Goal: Information Seeking & Learning: Check status

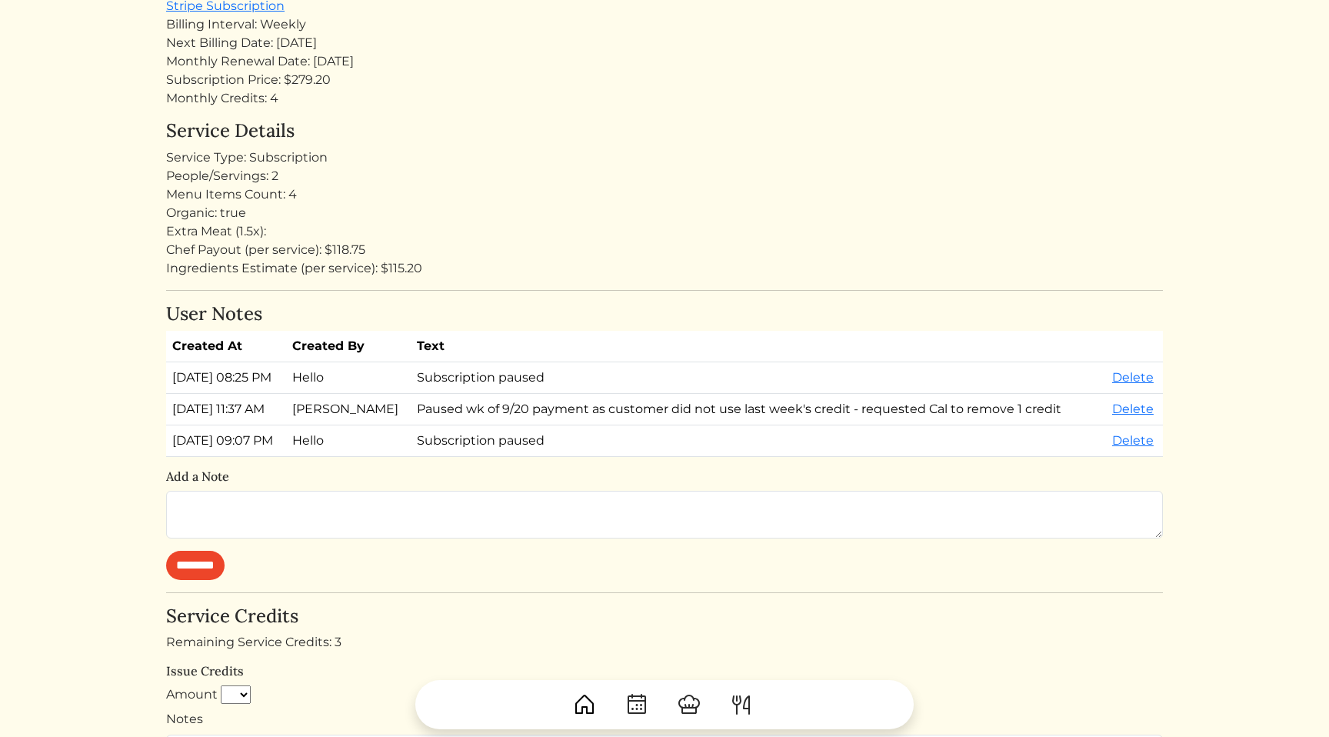
scroll to position [301, 0]
click at [864, 145] on div "Service Details Service Type: Subscription People/Servings: 2 Menu Items Count:…" at bounding box center [664, 199] width 997 height 158
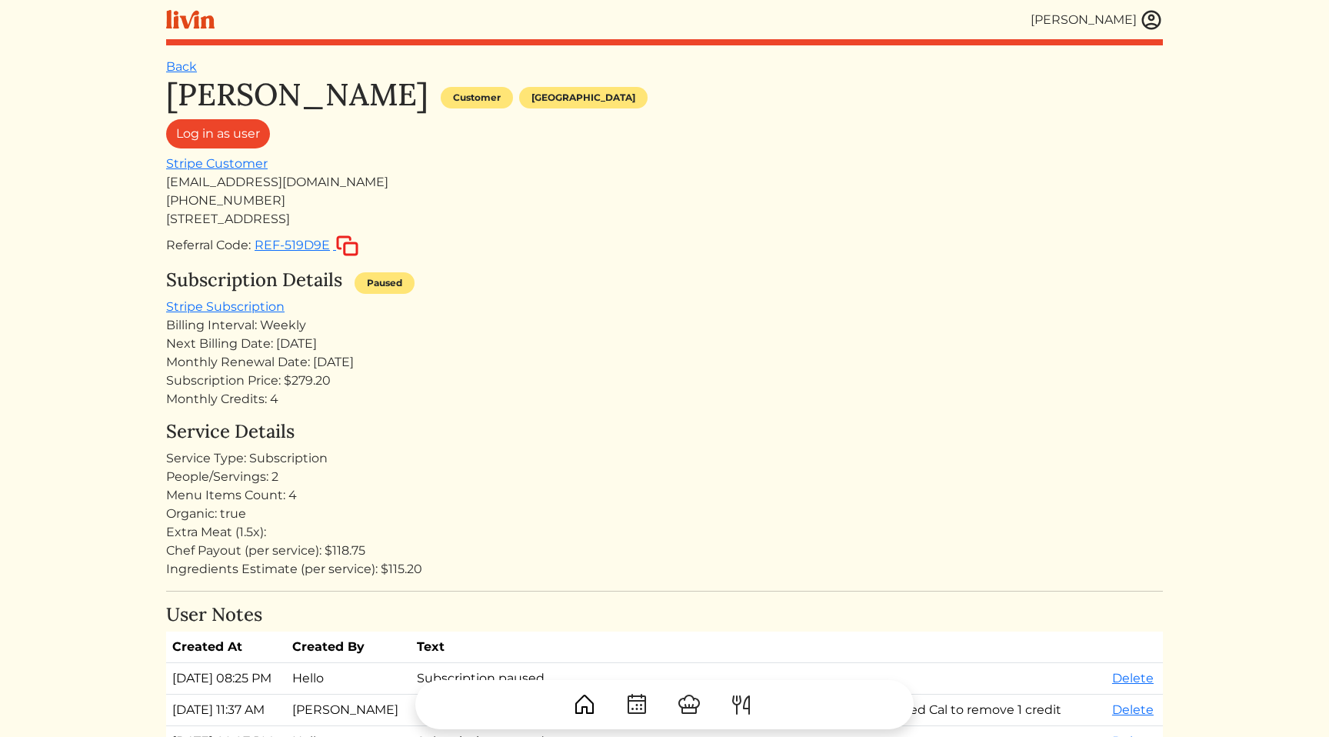
click at [574, 380] on div "Subscription Price: $279.20" at bounding box center [664, 380] width 997 height 18
click at [301, 179] on div "[EMAIL_ADDRESS][DOMAIN_NAME]" at bounding box center [664, 182] width 997 height 18
copy div "[EMAIL_ADDRESS][DOMAIN_NAME]"
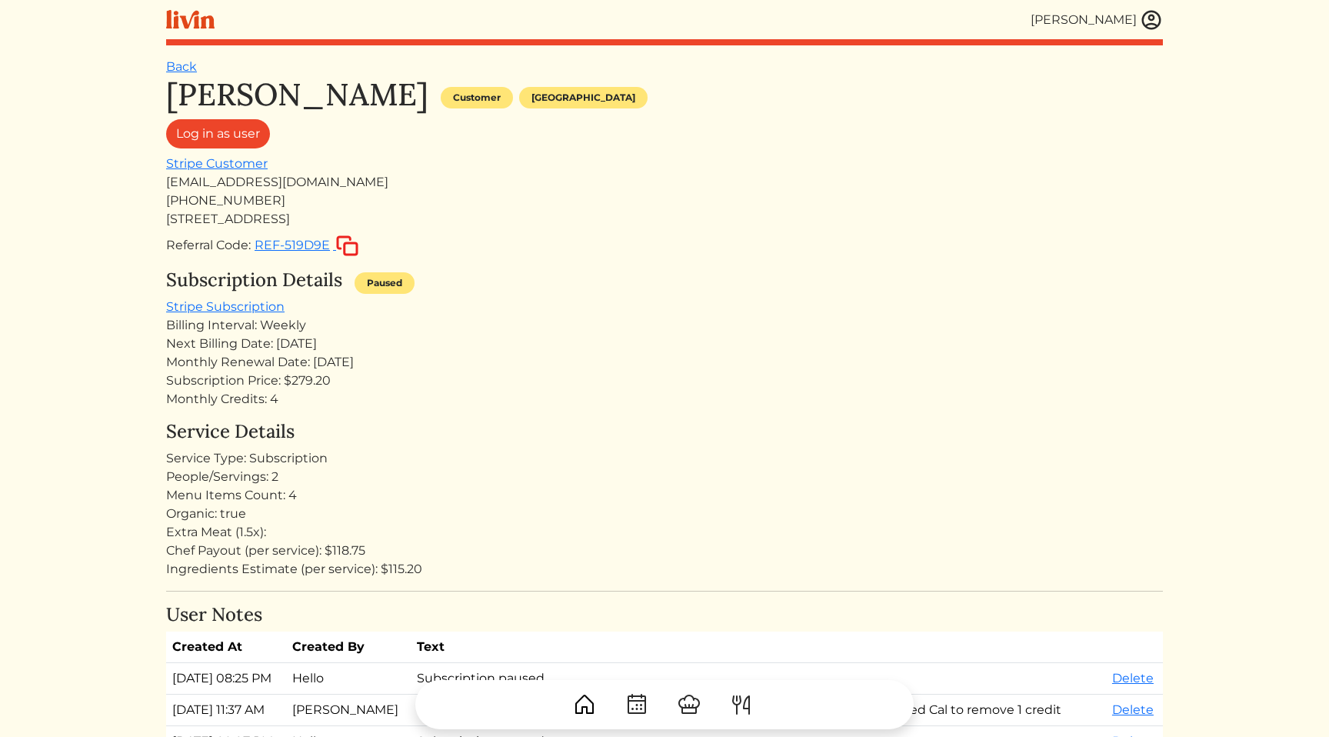
click at [915, 310] on div "Subscription Details Paused Stripe Subscription Billing Interval: Weekly Next B…" at bounding box center [664, 338] width 997 height 139
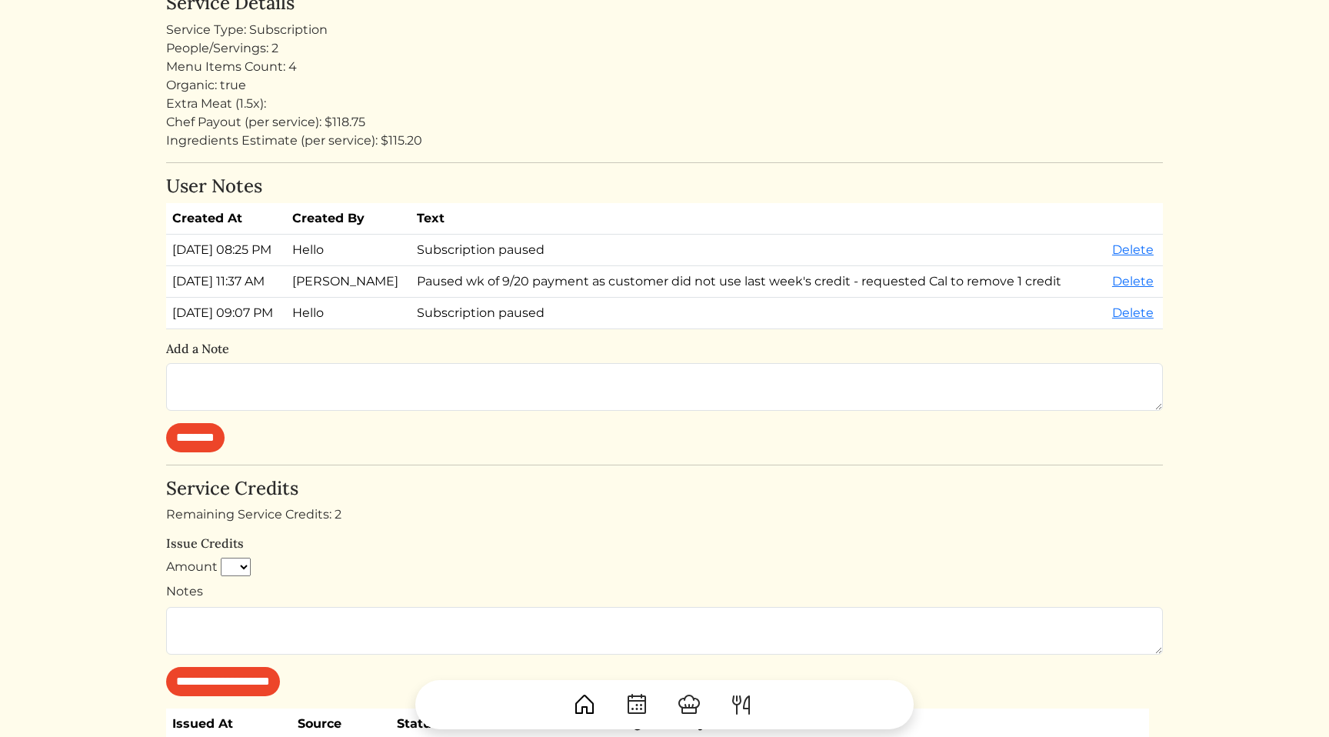
scroll to position [730, 0]
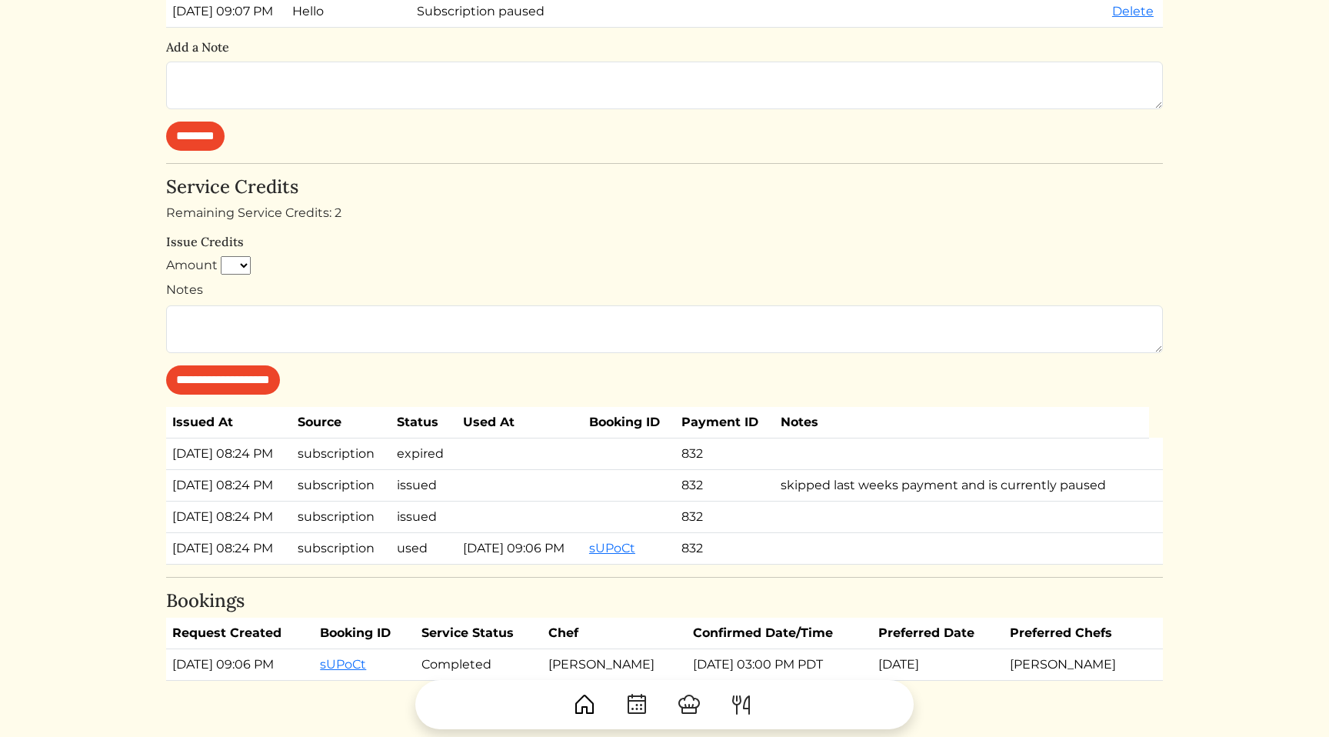
click at [902, 491] on td "skipped last weeks payment and is currently paused" at bounding box center [961, 485] width 375 height 32
click at [961, 491] on td "skipped last weeks payment and is currently paused" at bounding box center [961, 485] width 375 height 32
click at [1008, 491] on td "skipped last weeks payment and is currently paused" at bounding box center [961, 485] width 375 height 32
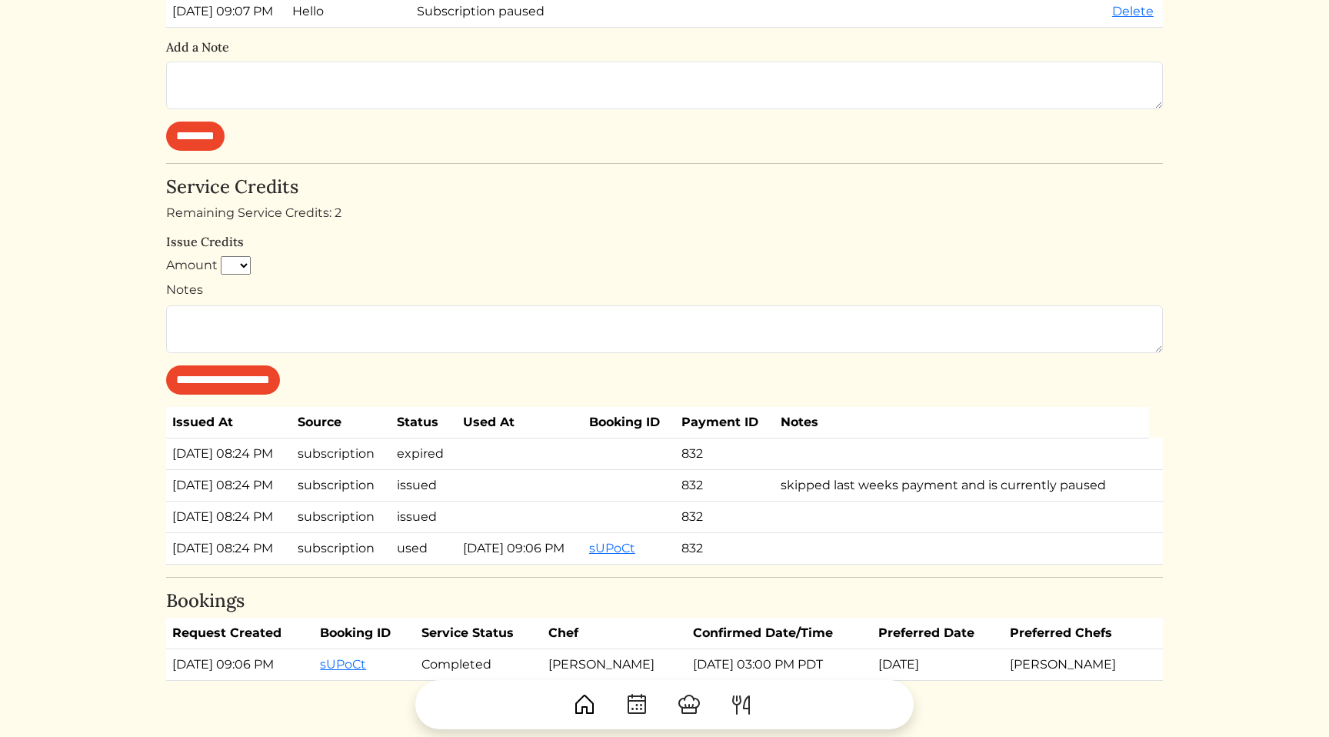
click at [679, 238] on h6 "Issue Credits" at bounding box center [664, 242] width 997 height 15
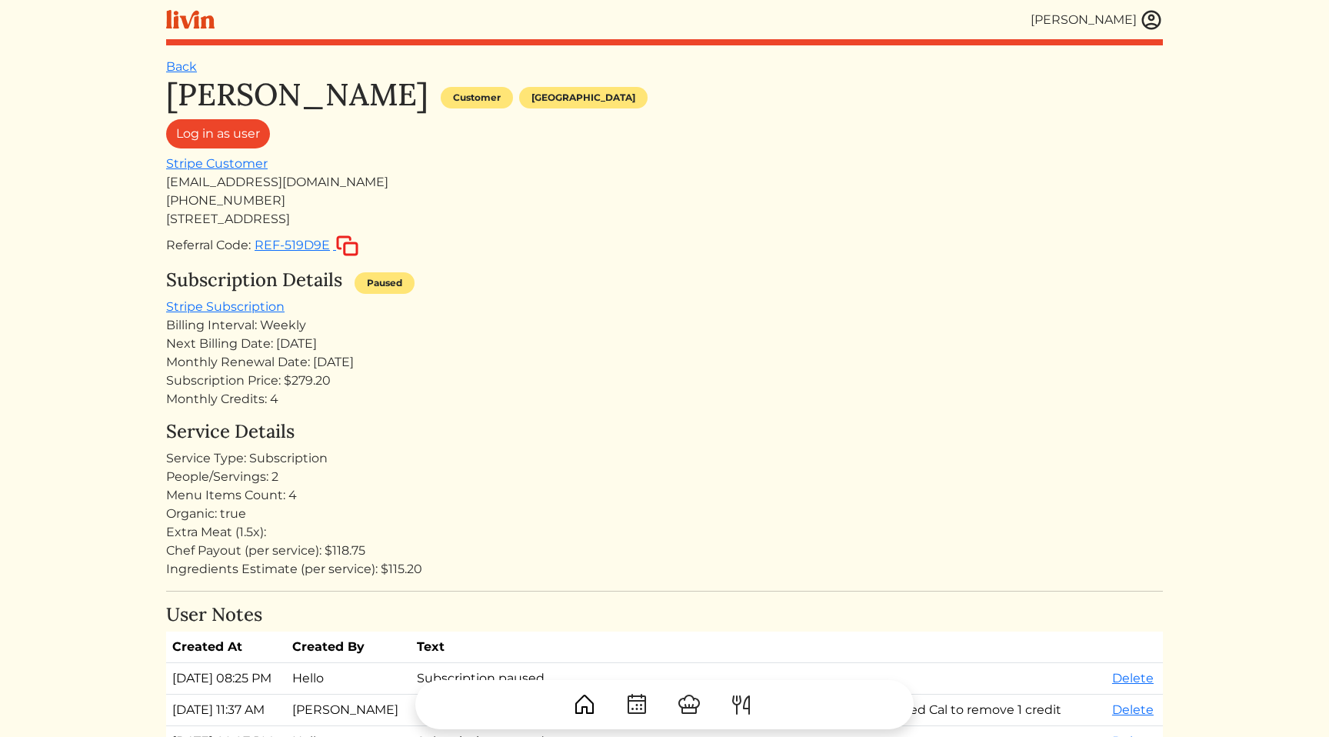
scroll to position [721, 0]
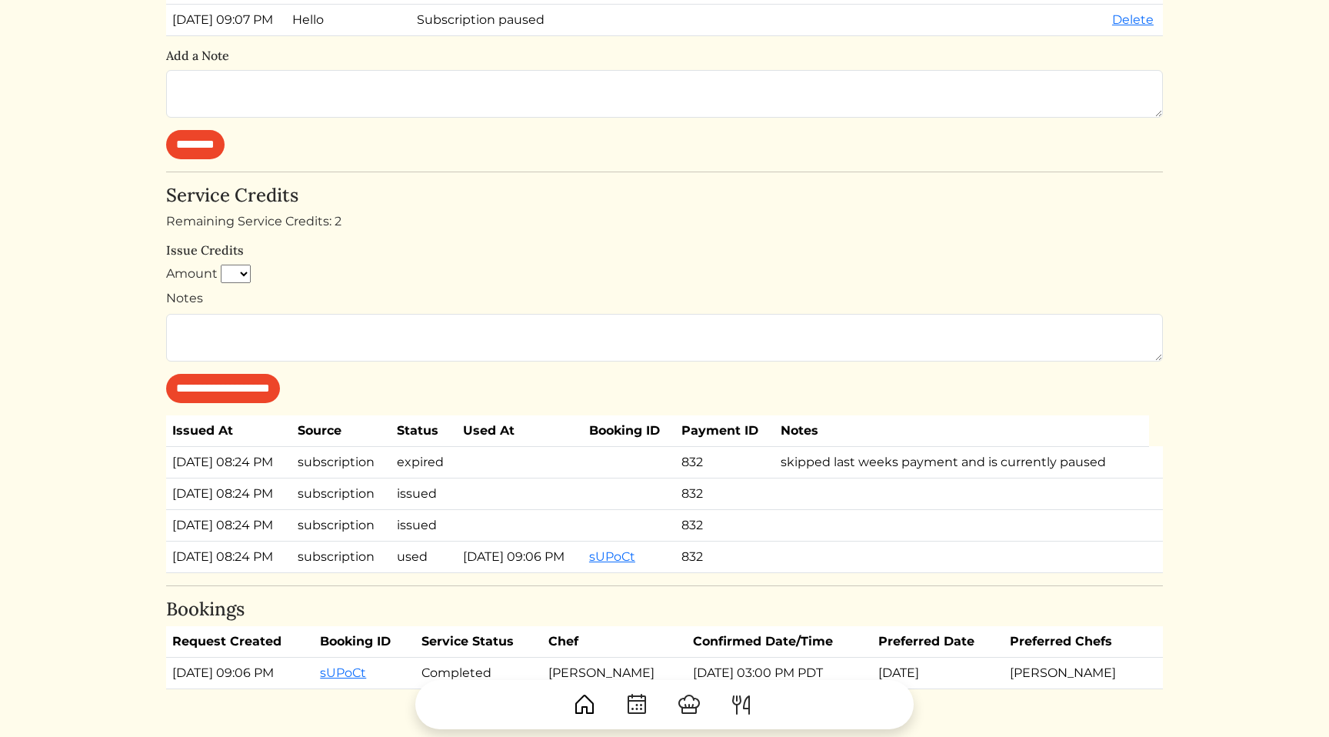
click at [679, 238] on div "**********" at bounding box center [664, 294] width 997 height 218
click at [577, 244] on h6 "Issue Credits" at bounding box center [664, 250] width 997 height 15
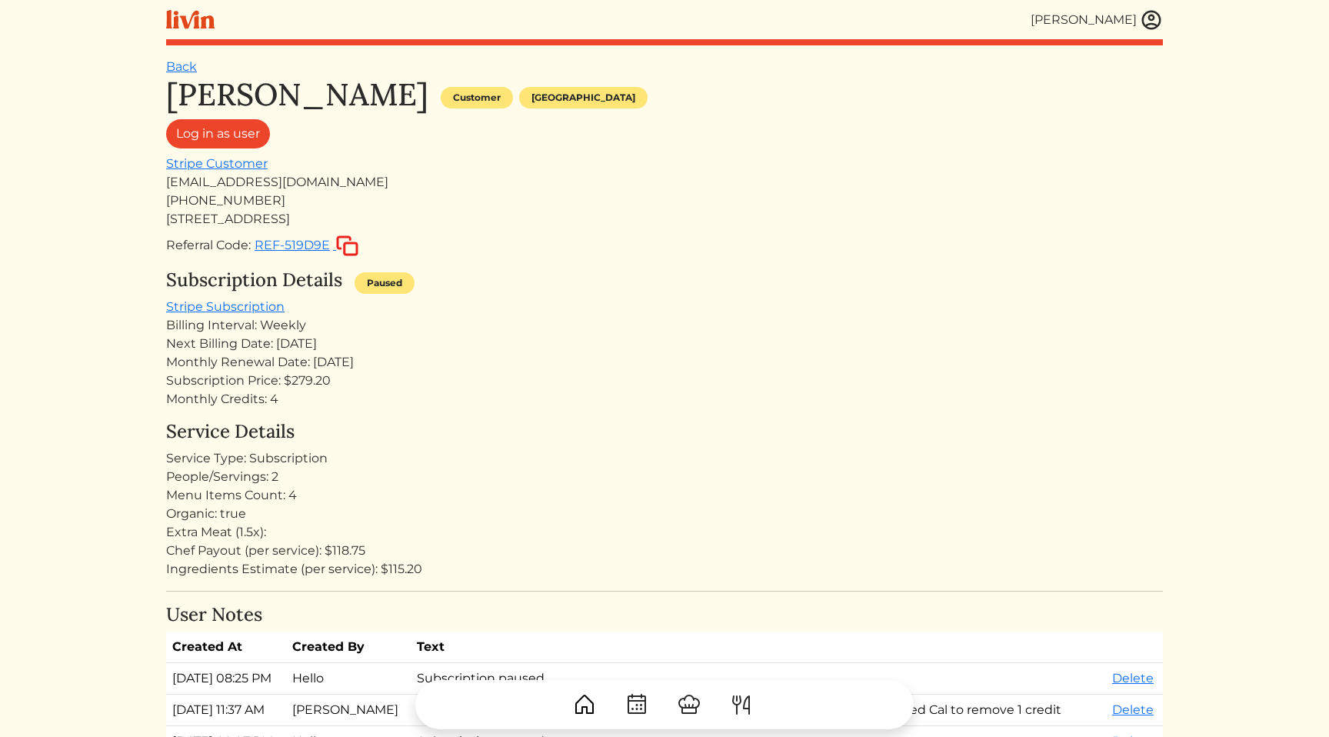
scroll to position [753, 0]
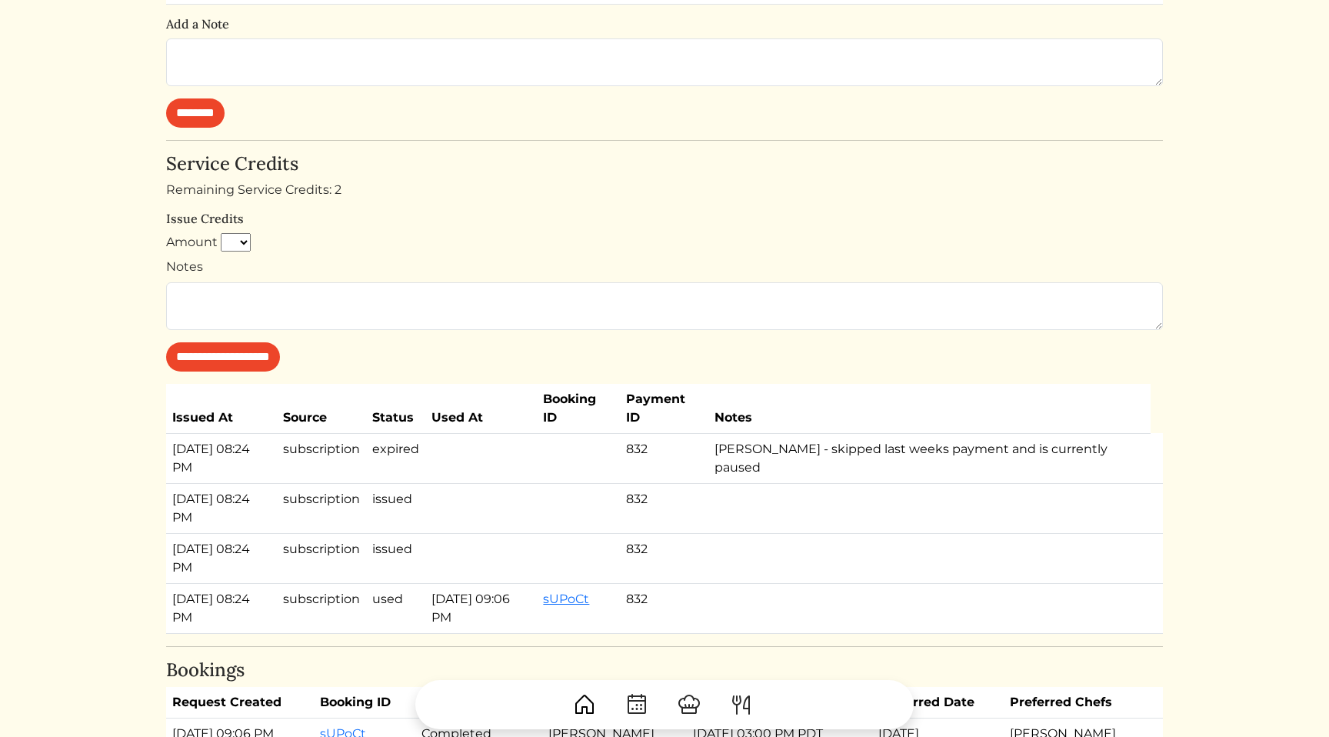
click at [652, 197] on div "Remaining Service Credits: 2" at bounding box center [664, 190] width 997 height 18
drag, startPoint x: 652, startPoint y: 197, endPoint x: 336, endPoint y: 236, distance: 318.5
click at [617, 197] on div "Remaining Service Credits: 2" at bounding box center [664, 190] width 997 height 18
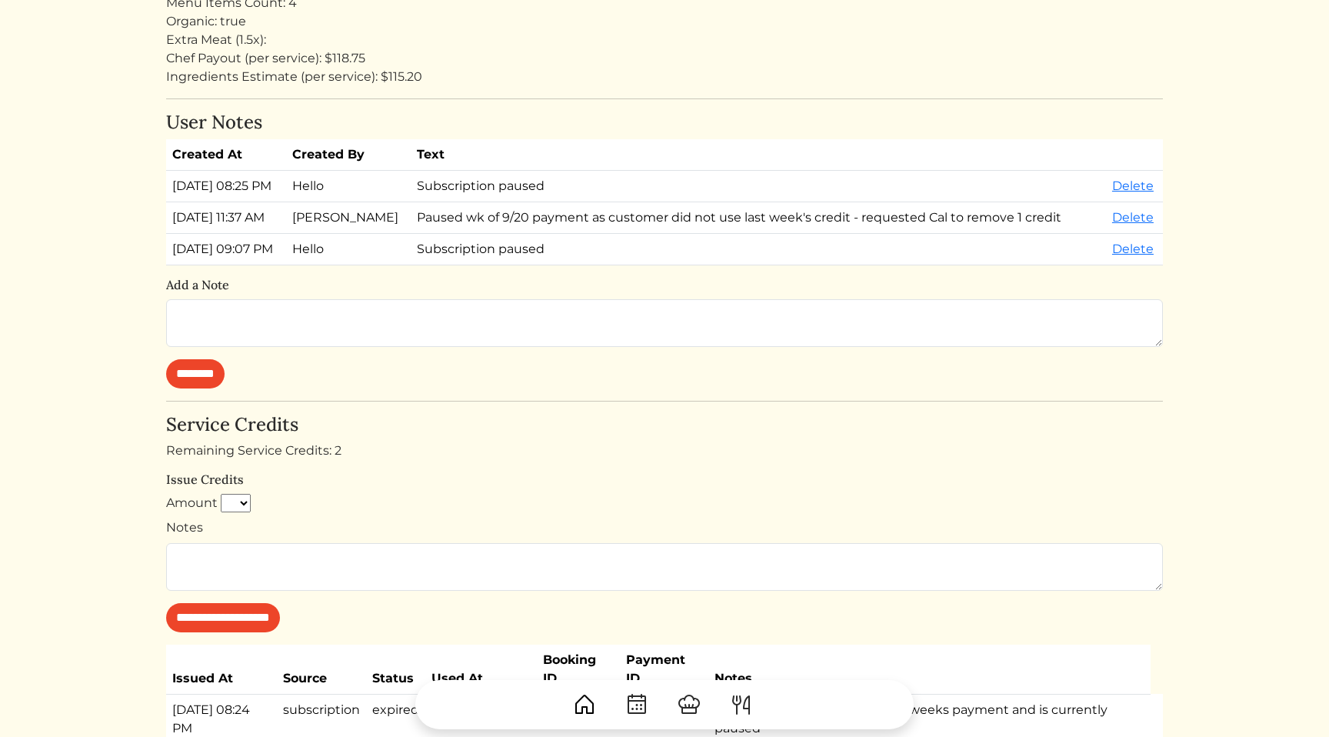
scroll to position [489, 0]
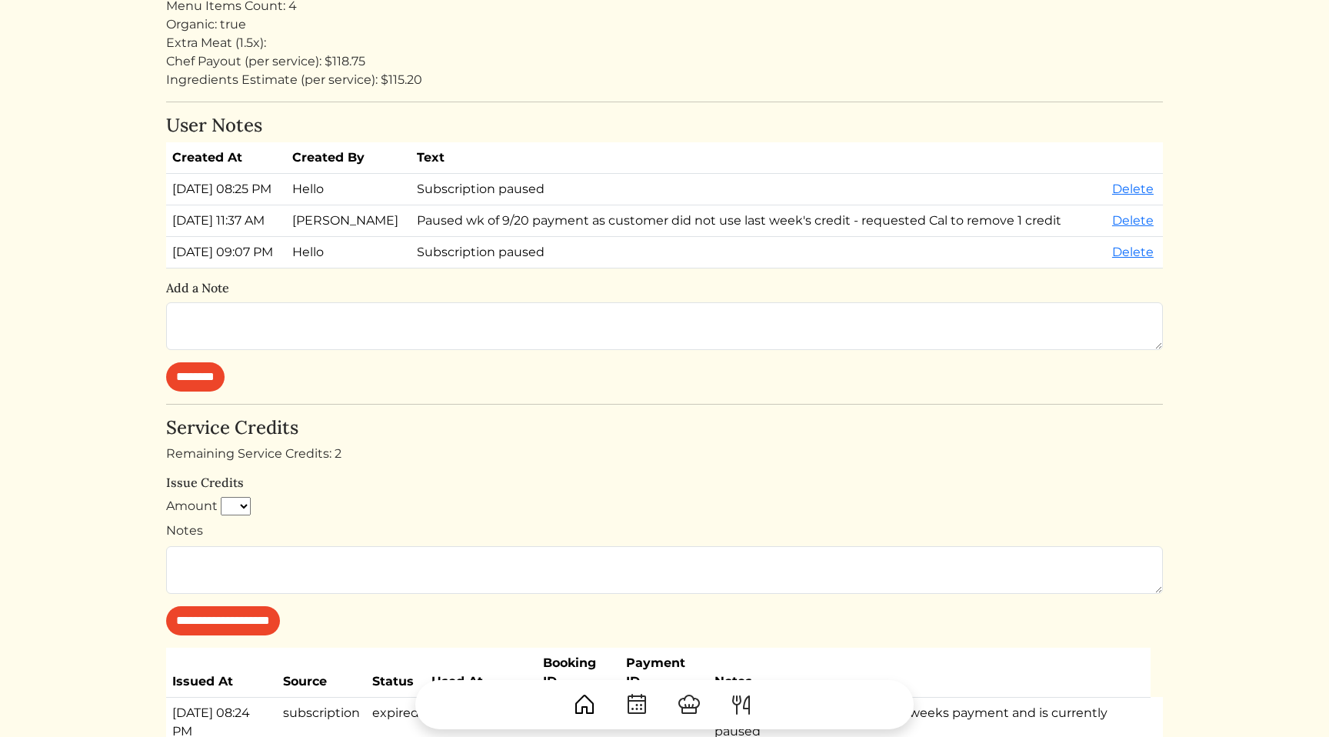
click at [469, 464] on div "**********" at bounding box center [664, 526] width 997 height 218
click at [654, 466] on div "**********" at bounding box center [664, 526] width 997 height 218
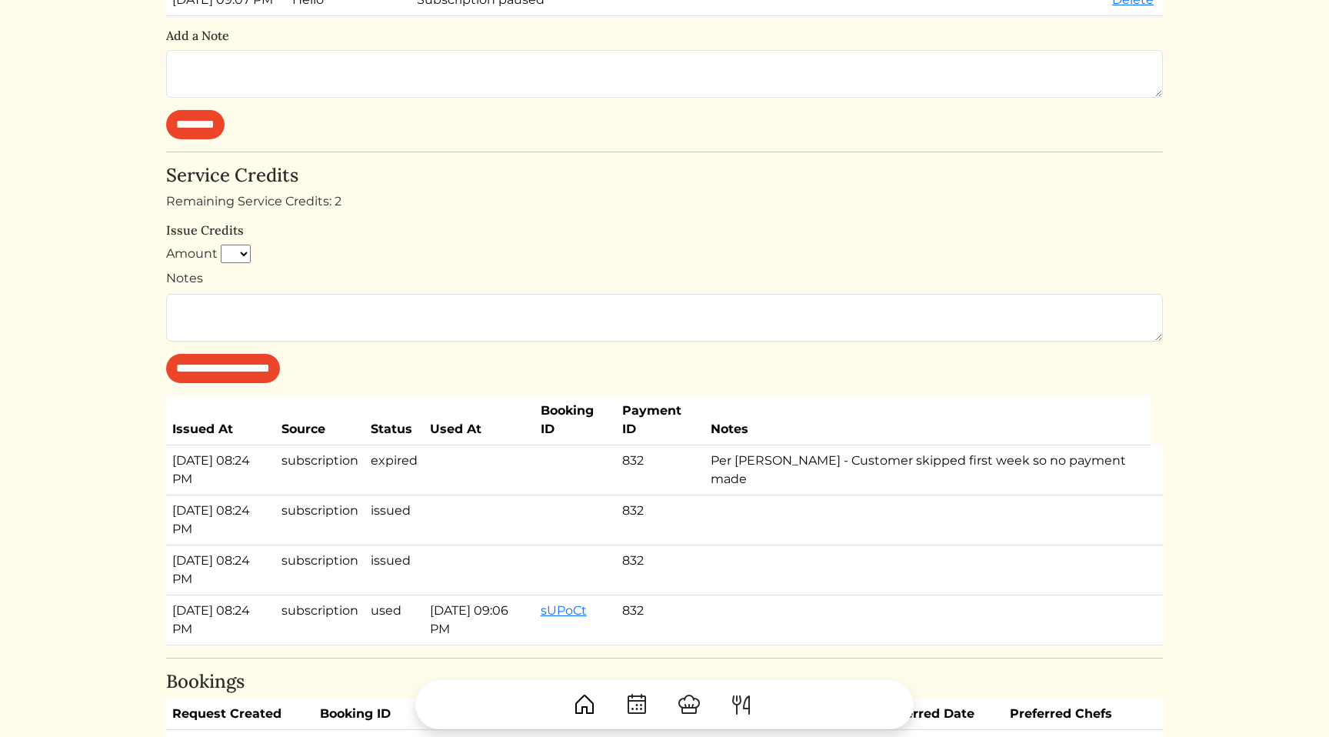
scroll to position [893, 0]
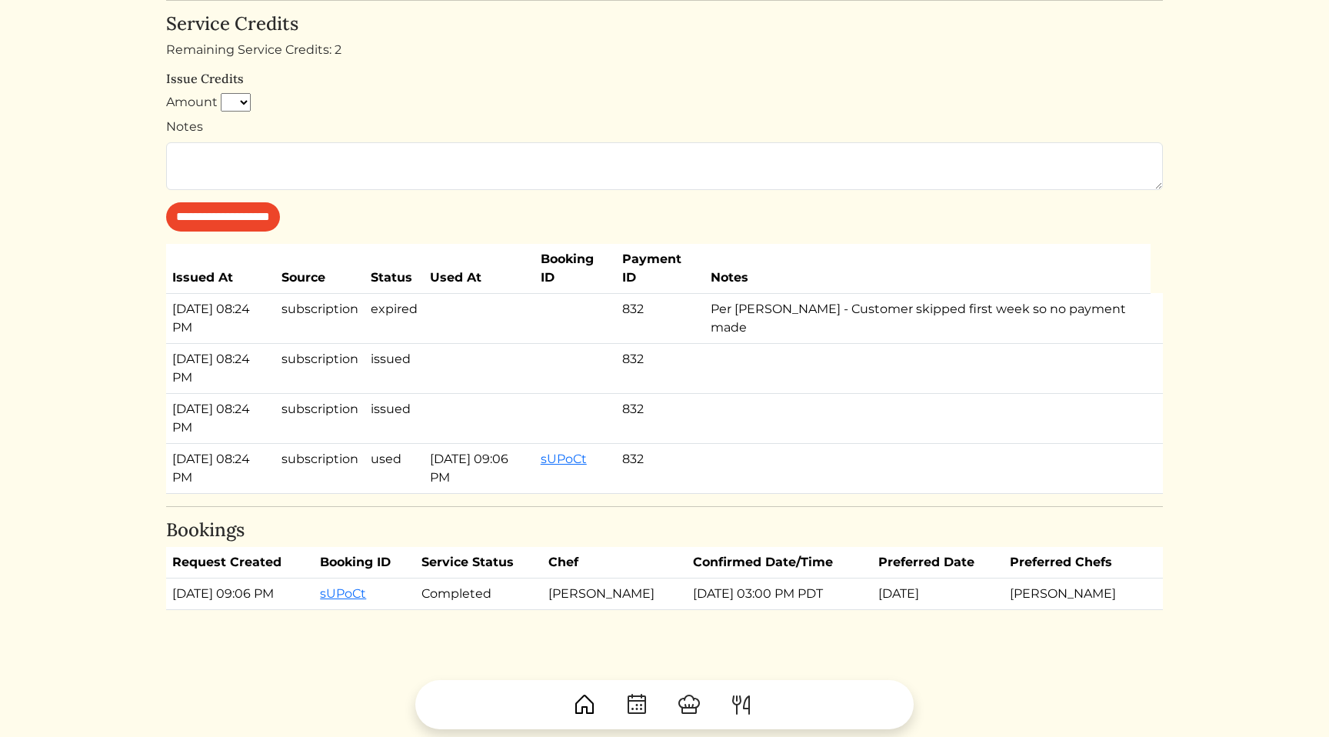
click at [875, 73] on h6 "Issue Credits" at bounding box center [664, 79] width 997 height 15
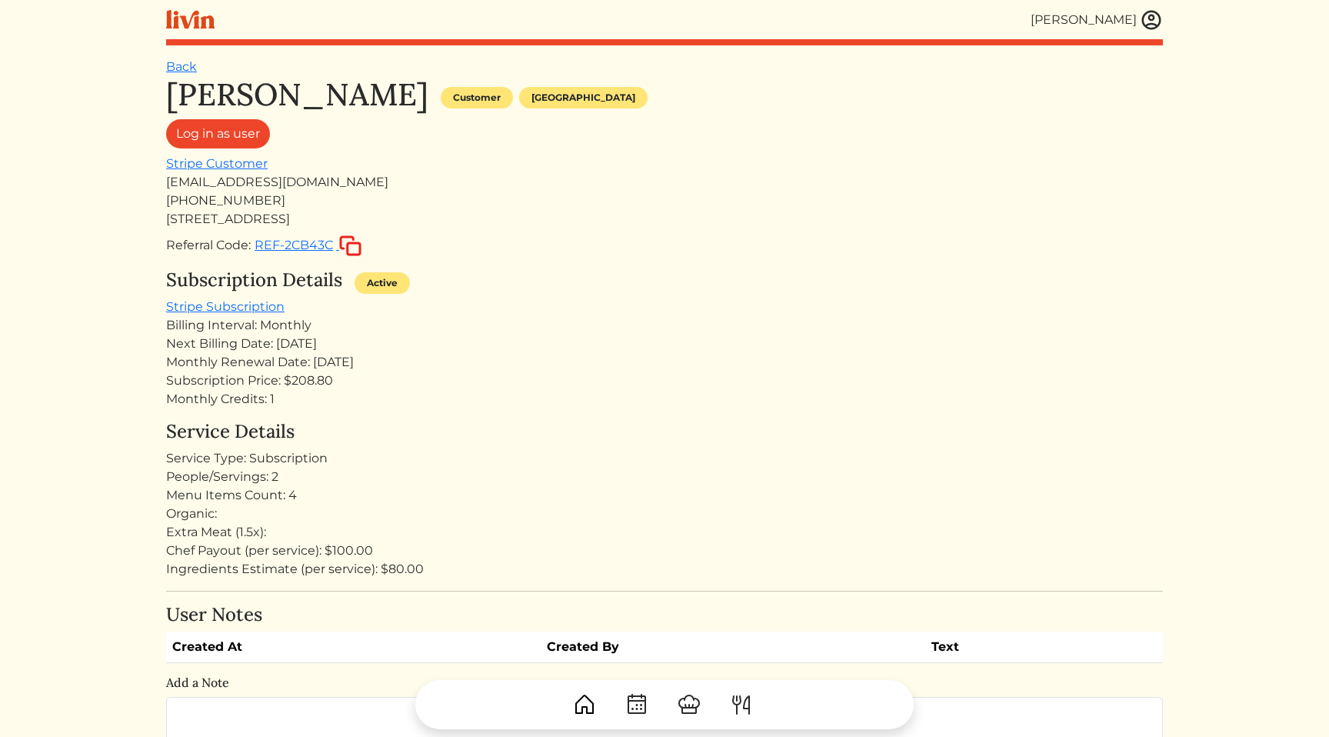
click at [515, 378] on div "Subscription Price: $208.80" at bounding box center [664, 380] width 997 height 18
click at [718, 342] on div "Next Billing Date: Oct 17, 2025" at bounding box center [664, 344] width 997 height 18
click at [588, 415] on div "S r Mcfall Customer Atlanta Log in as user Stripe Customer meatylee9@gmail.com …" at bounding box center [664, 664] width 997 height 1177
click at [405, 279] on div "Active" at bounding box center [382, 283] width 55 height 22
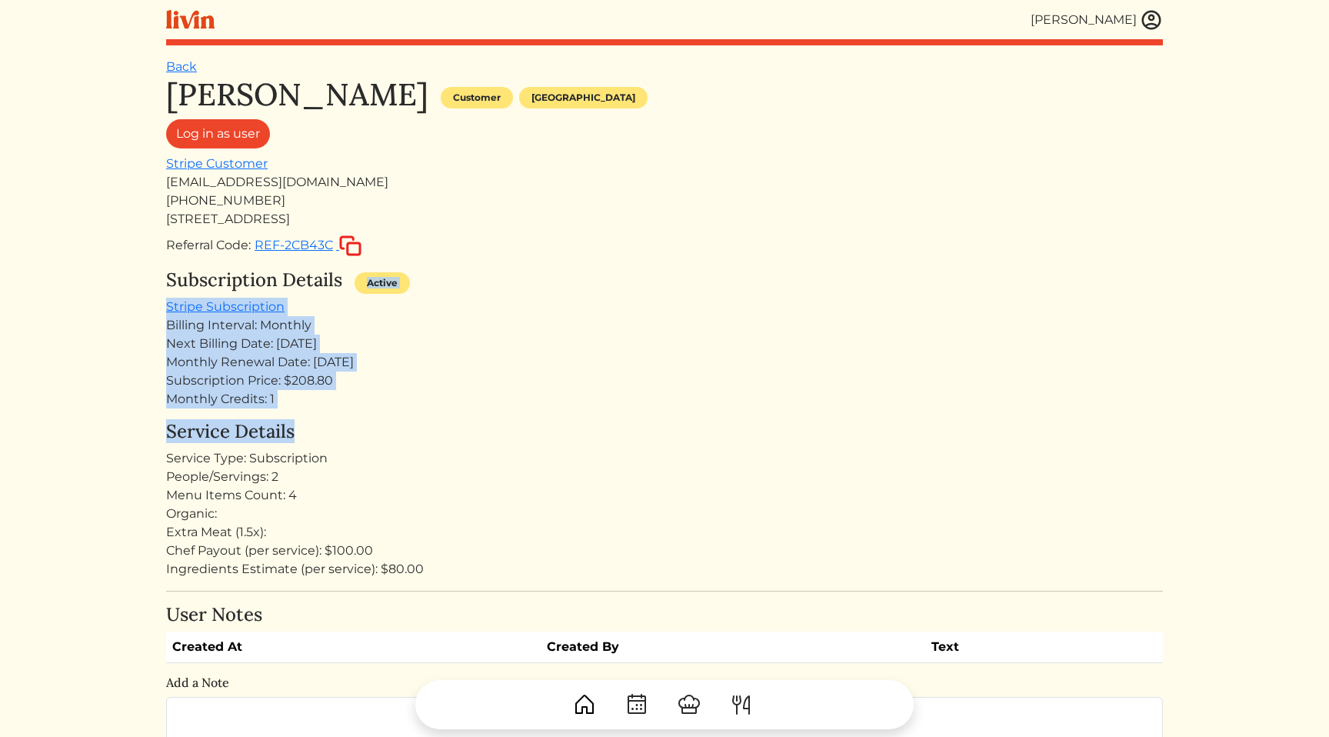
drag, startPoint x: 552, startPoint y: 271, endPoint x: 546, endPoint y: 438, distance: 167.8
click at [546, 438] on div "S r Mcfall Customer Atlanta Log in as user Stripe Customer meatylee9@gmail.com …" at bounding box center [664, 664] width 997 height 1177
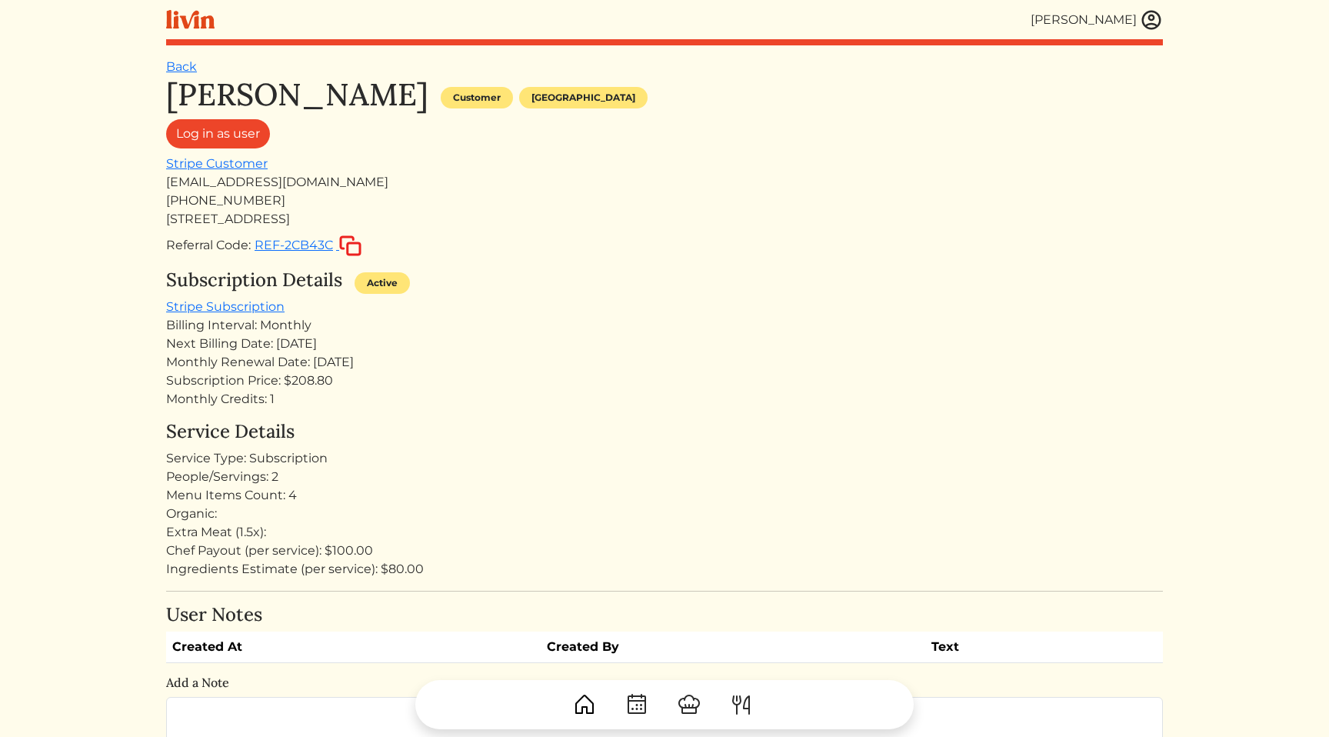
click at [502, 426] on h4 "Service Details" at bounding box center [664, 432] width 997 height 22
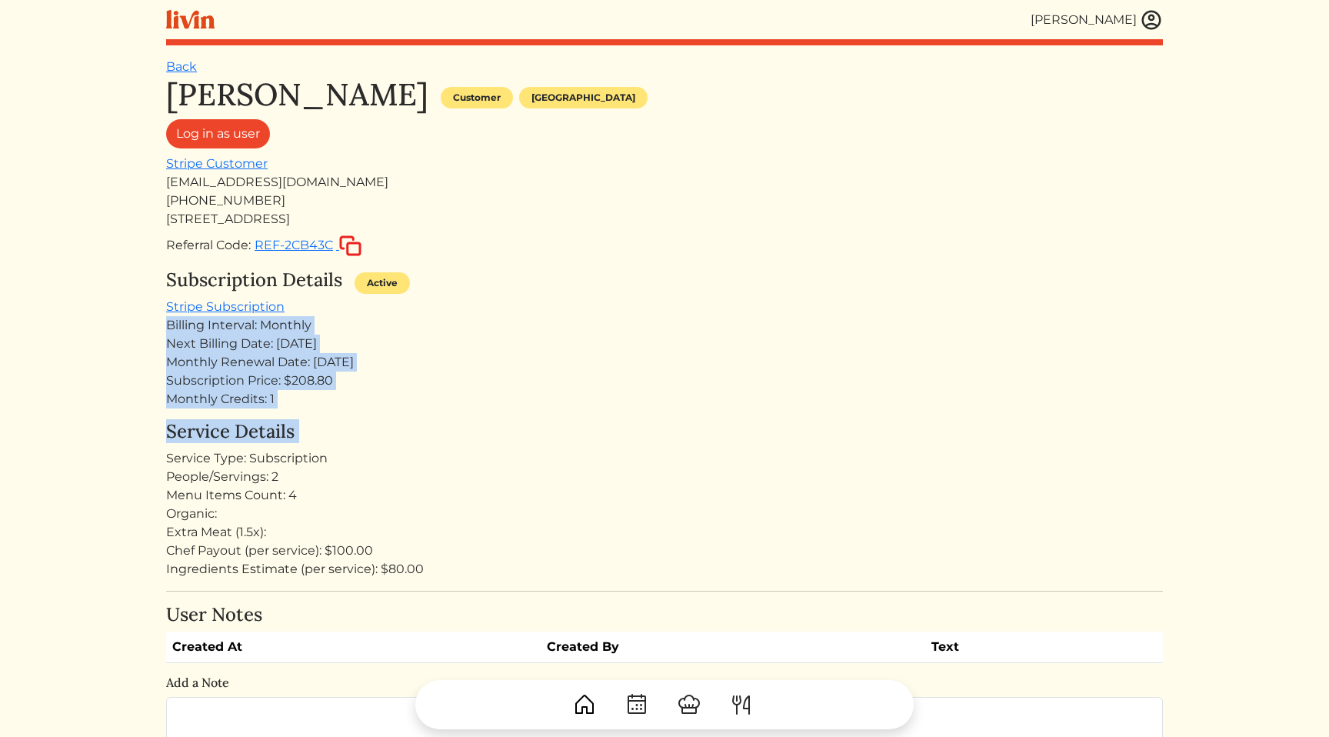
drag, startPoint x: 502, startPoint y: 426, endPoint x: 540, endPoint y: 301, distance: 130.2
click at [540, 301] on div "S r Mcfall Customer Atlanta Log in as user Stripe Customer meatylee9@gmail.com …" at bounding box center [664, 664] width 997 height 1177
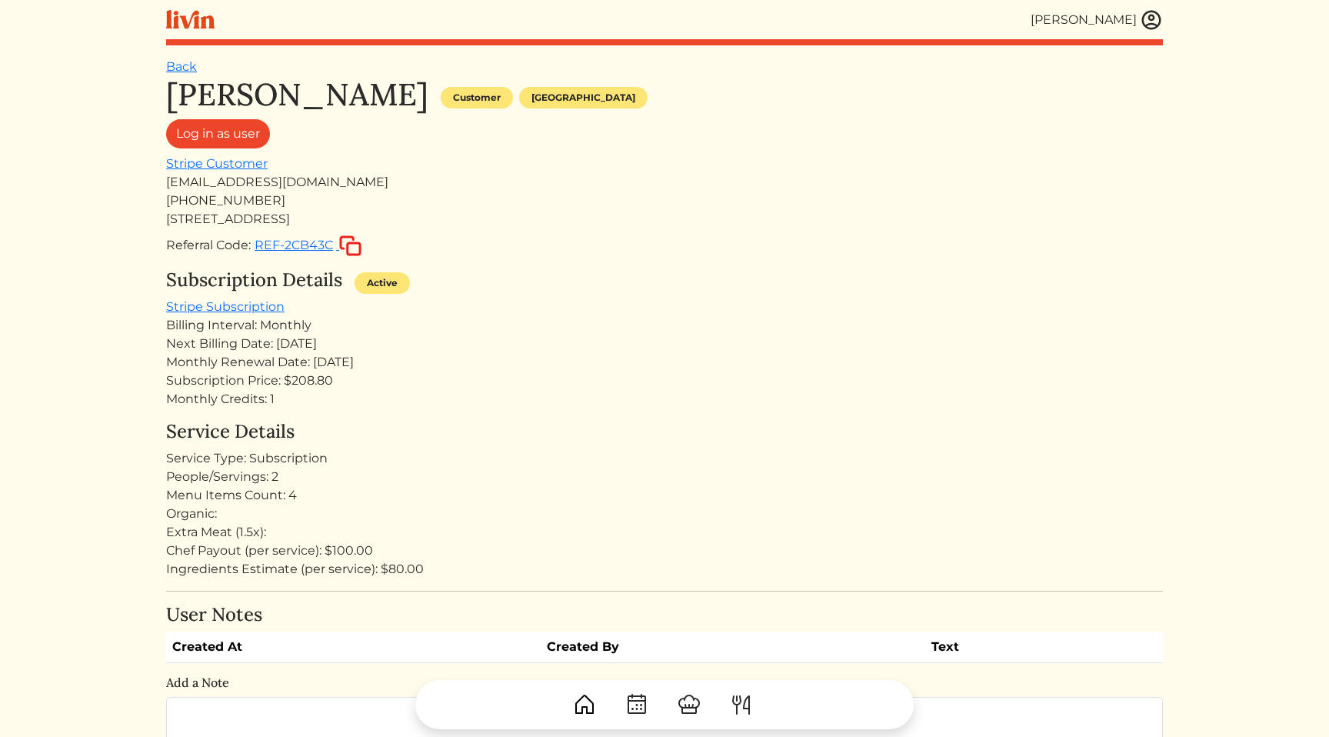
click at [506, 301] on div "Subscription Details Active Stripe Subscription Billing Interval: Monthly Next …" at bounding box center [664, 338] width 997 height 139
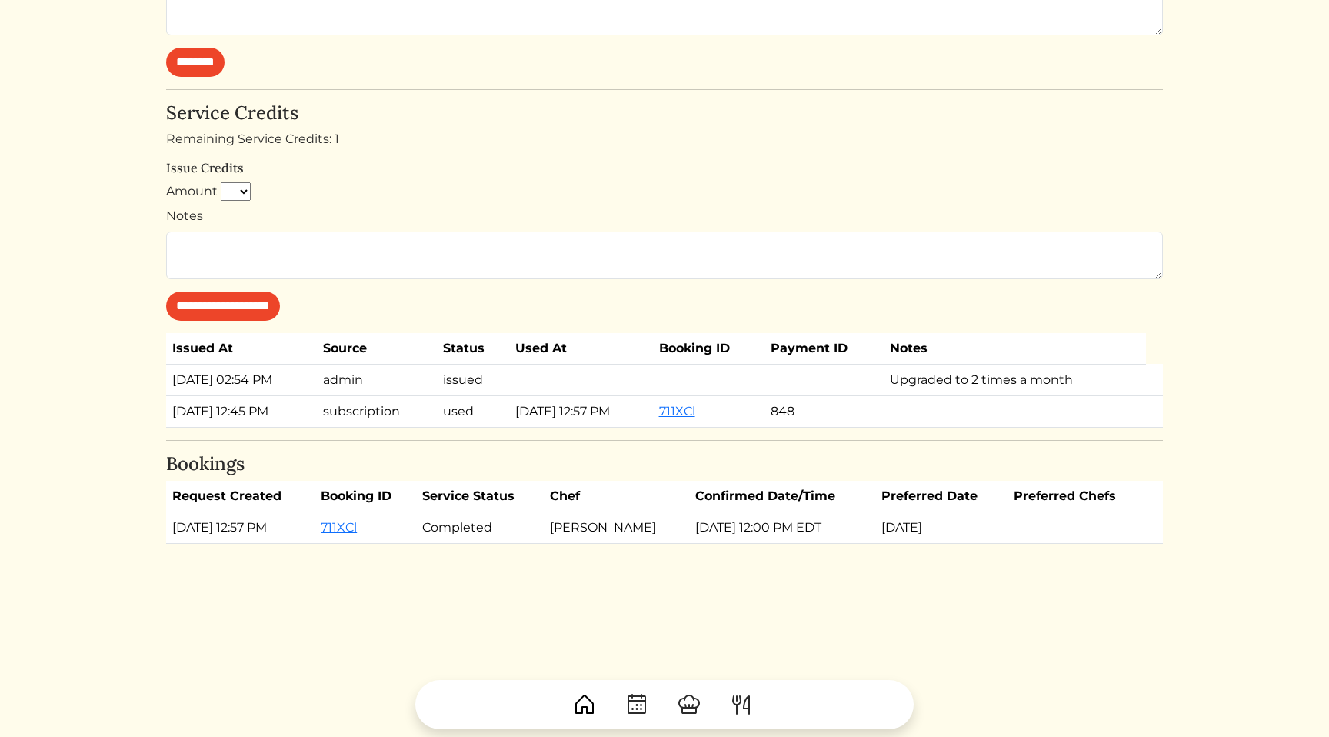
scroll to position [688, 0]
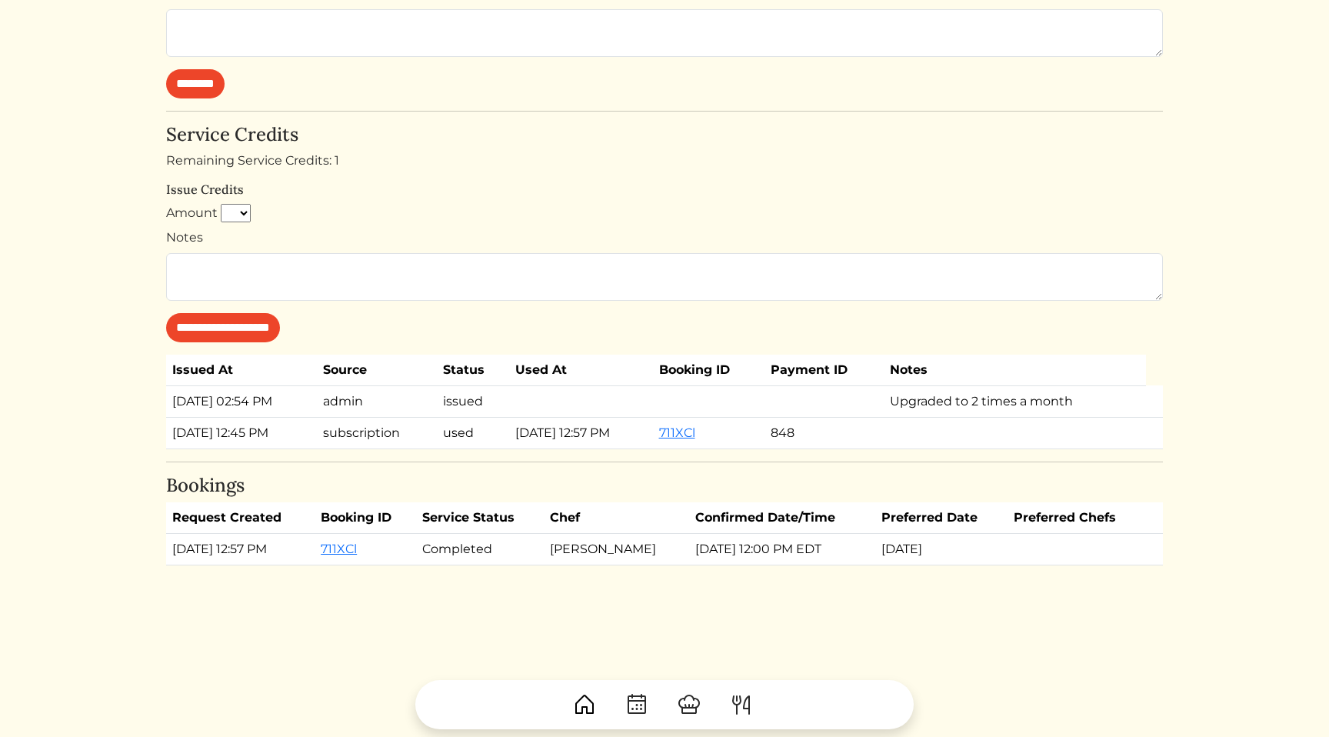
click at [614, 317] on form "**********" at bounding box center [664, 273] width 997 height 138
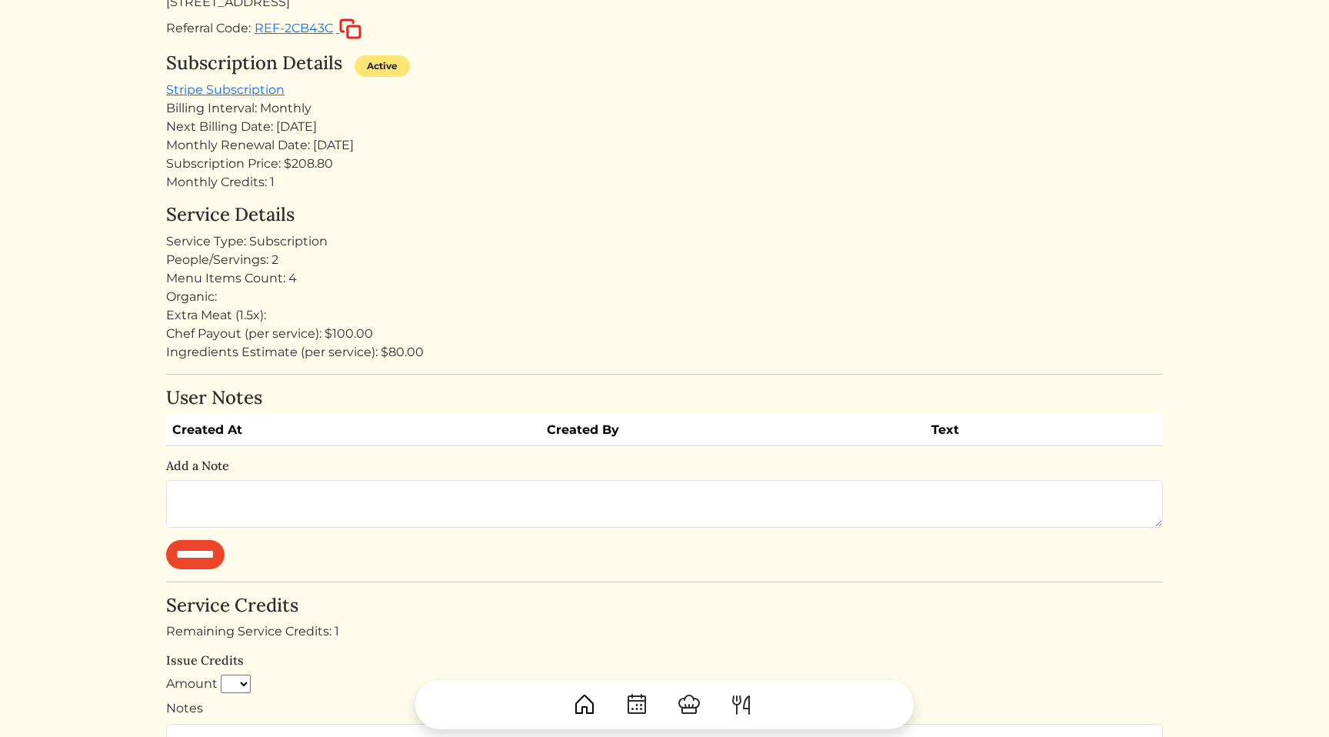
scroll to position [215, 0]
click at [608, 210] on h4 "Service Details" at bounding box center [664, 216] width 997 height 22
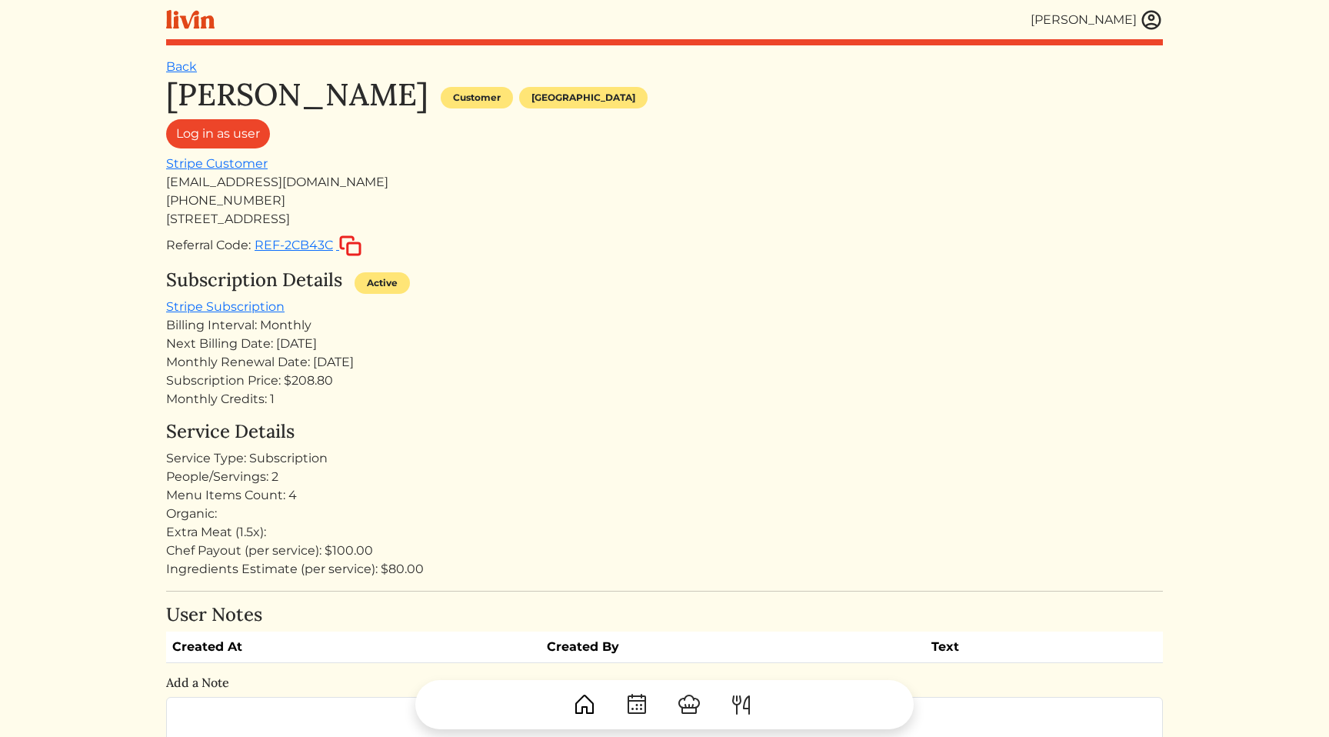
click at [648, 501] on div "Menu Items Count: 4" at bounding box center [664, 495] width 997 height 18
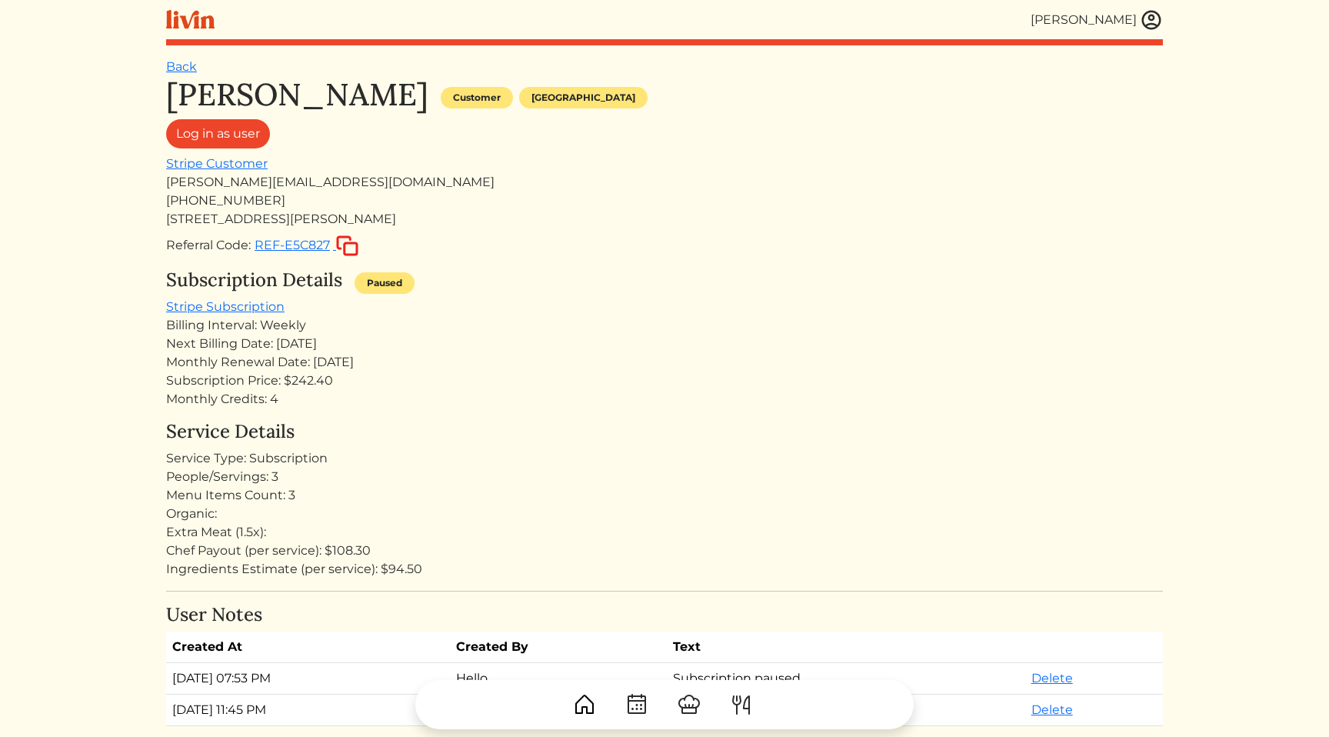
click at [793, 618] on h4 "User Notes" at bounding box center [664, 615] width 997 height 22
click at [796, 505] on div "Organic:" at bounding box center [664, 513] width 997 height 18
click at [611, 435] on h4 "Service Details" at bounding box center [664, 432] width 997 height 22
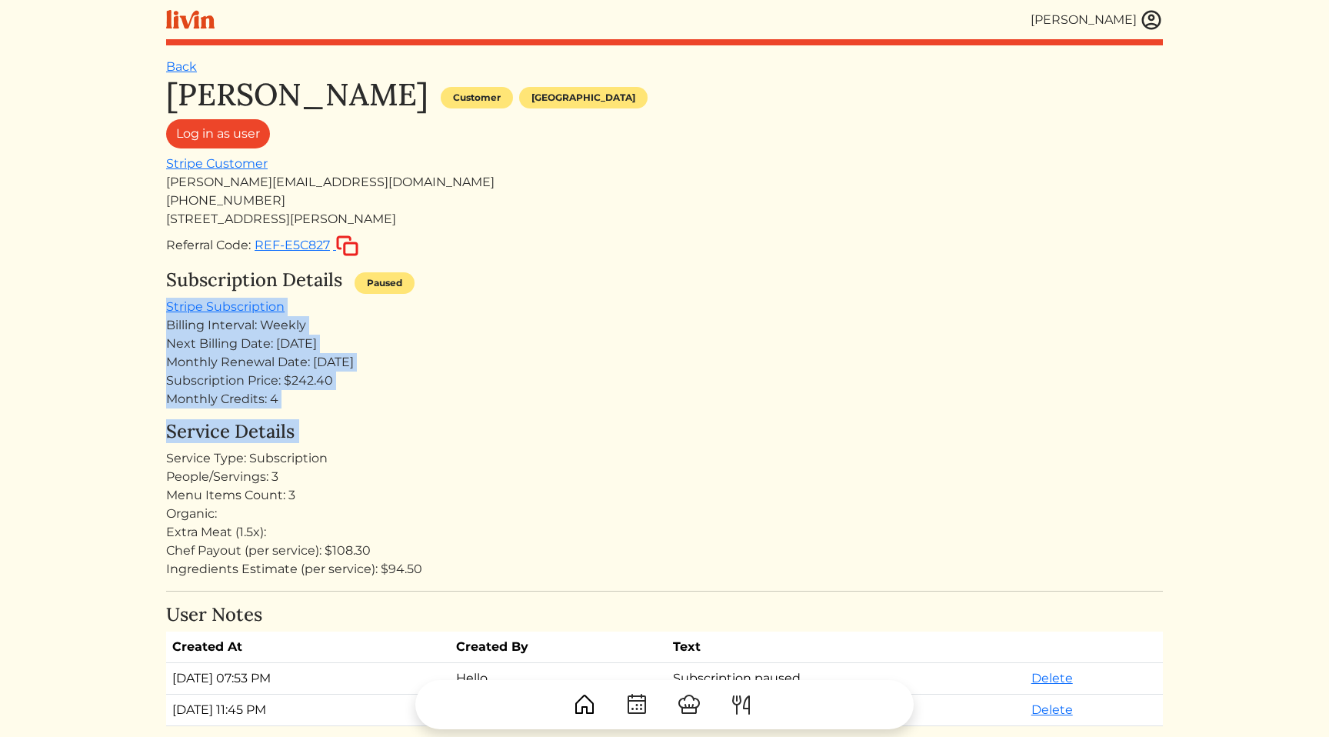
drag, startPoint x: 611, startPoint y: 435, endPoint x: 606, endPoint y: 280, distance: 155.4
click at [606, 280] on div "Evette Ellis Customer Los angeles Log in as user Stripe Customer evette@charger…" at bounding box center [664, 727] width 997 height 1303
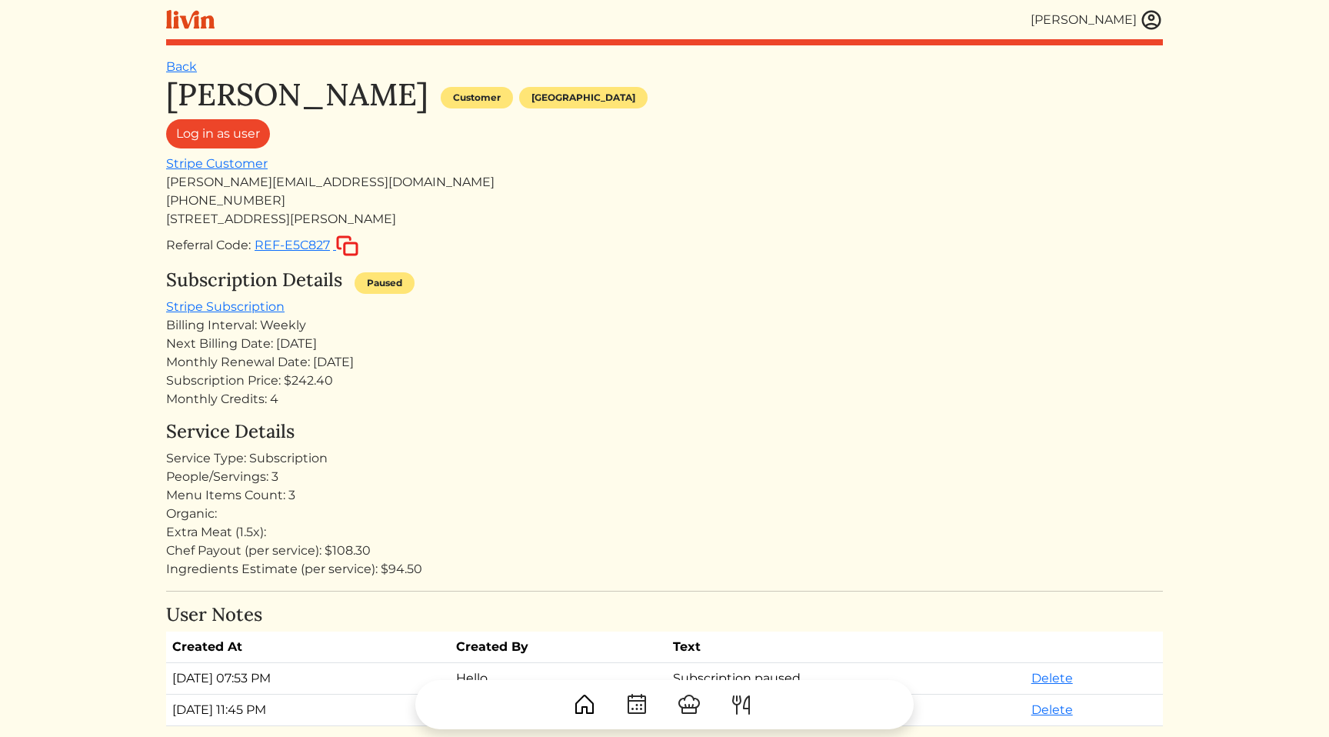
click at [531, 331] on div "Billing Interval: Weekly" at bounding box center [664, 325] width 997 height 18
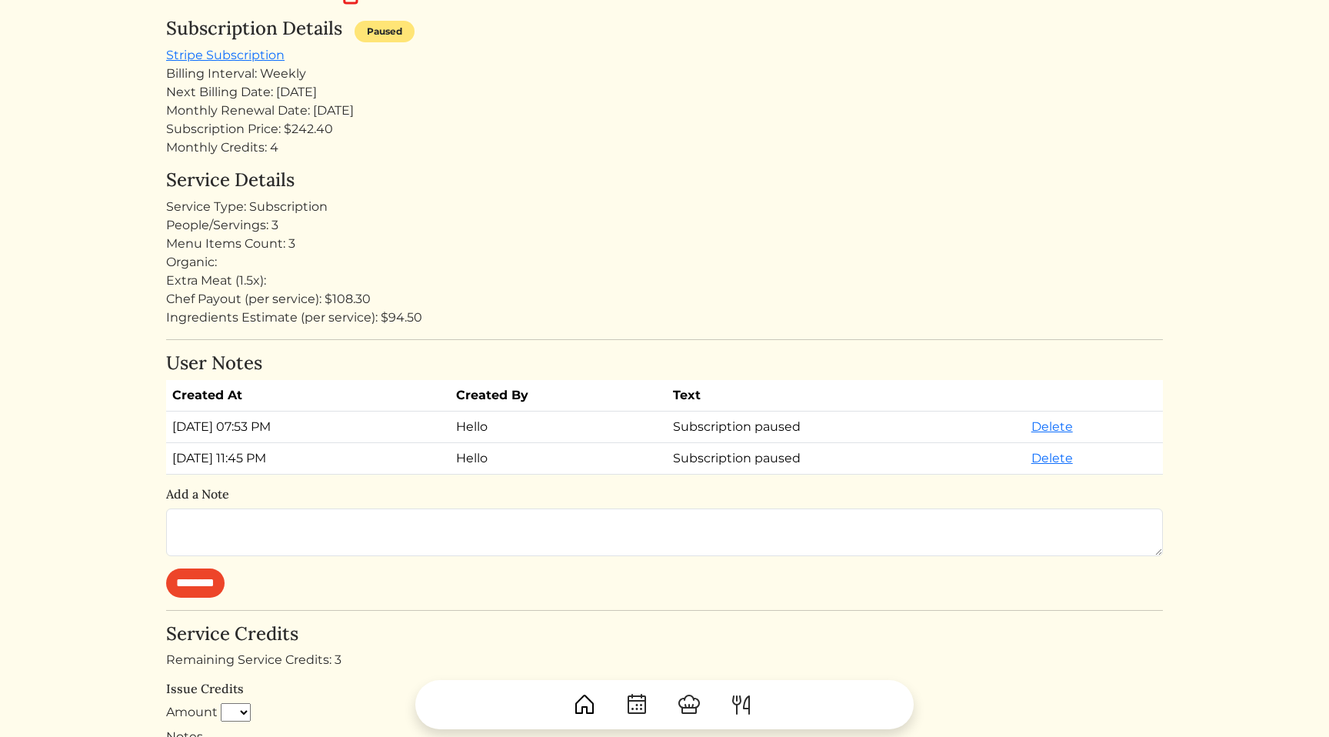
click at [531, 331] on div "Evette Ellis Customer Los angeles Log in as user Stripe Customer evette@charger…" at bounding box center [664, 476] width 997 height 1303
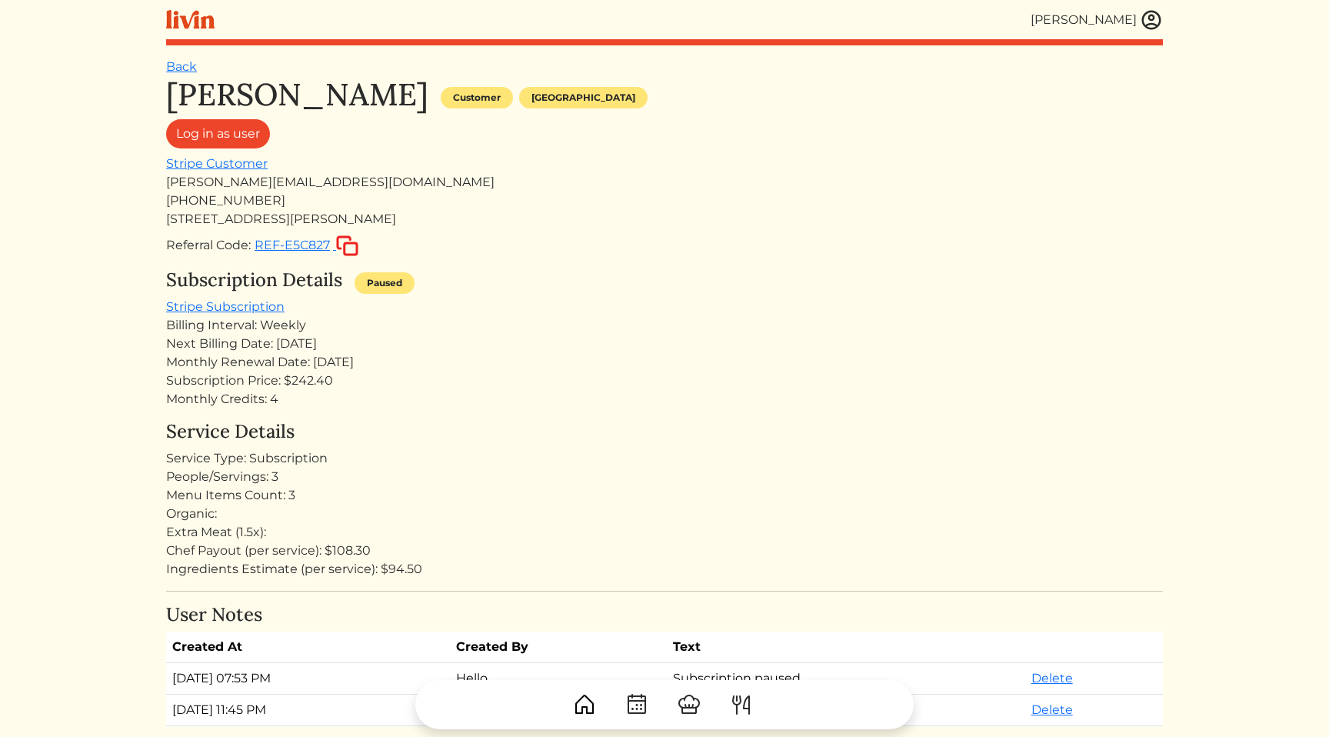
click at [854, 321] on div "Billing Interval: Weekly" at bounding box center [664, 325] width 997 height 18
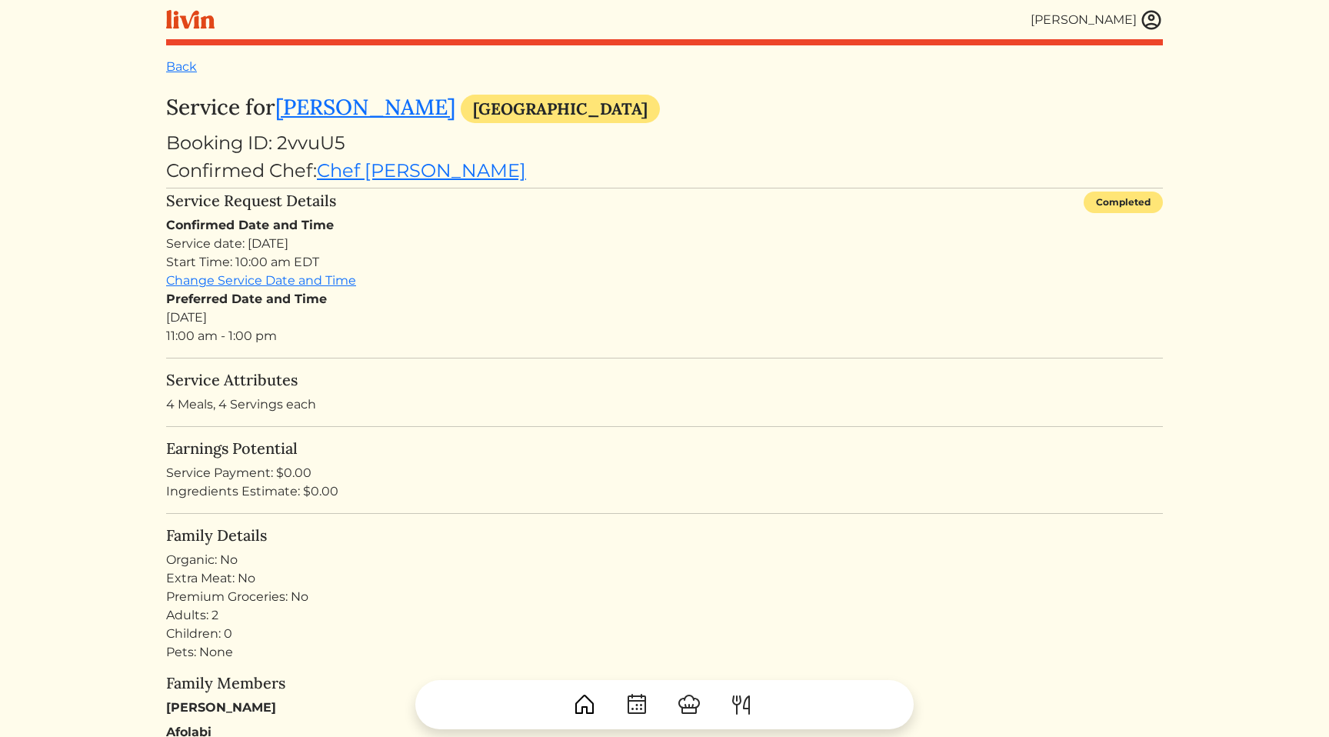
click at [746, 228] on div "Confirmed Date and Time Service date: [DATE] Start Time: 10:00 am EDT Change Se…" at bounding box center [664, 280] width 997 height 129
click at [621, 444] on h5 "Earnings Potential" at bounding box center [664, 448] width 997 height 18
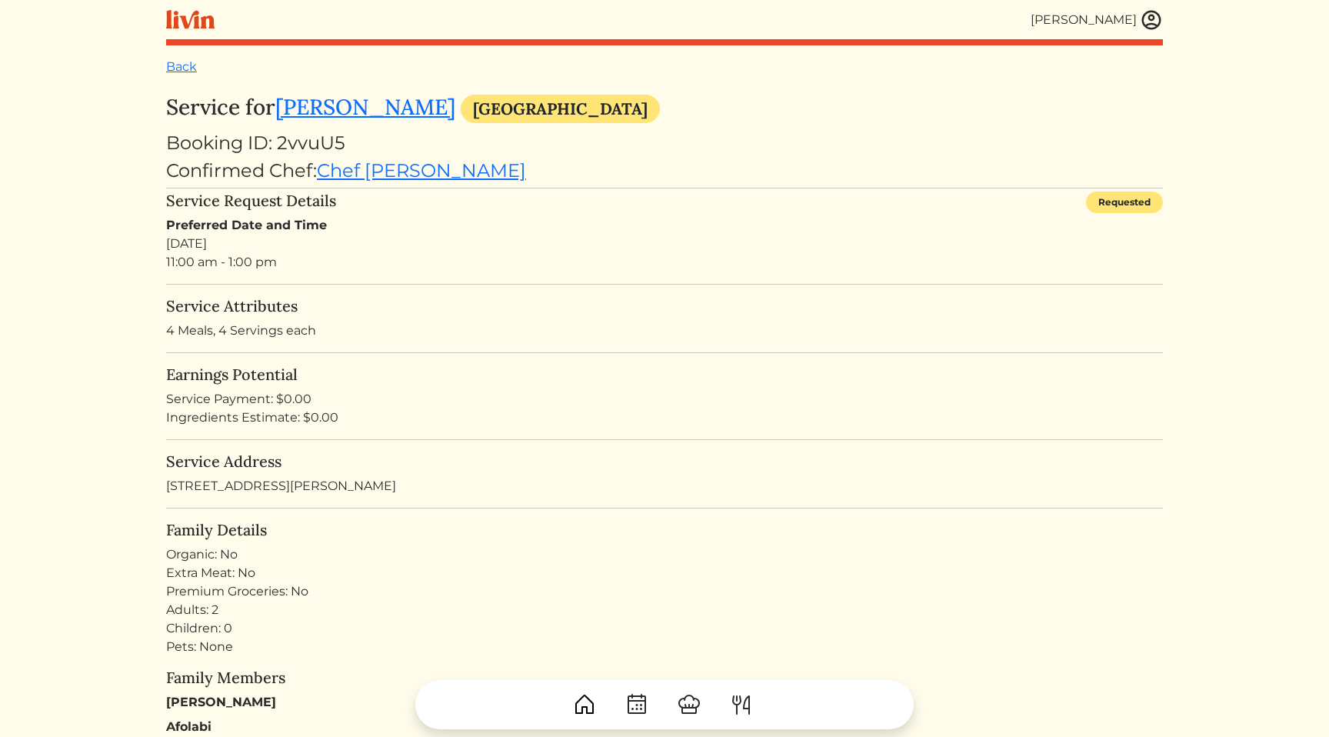
click at [514, 248] on div "Preferred Date and Time [DATE] 11:00 am - 1:00 pm" at bounding box center [664, 243] width 997 height 55
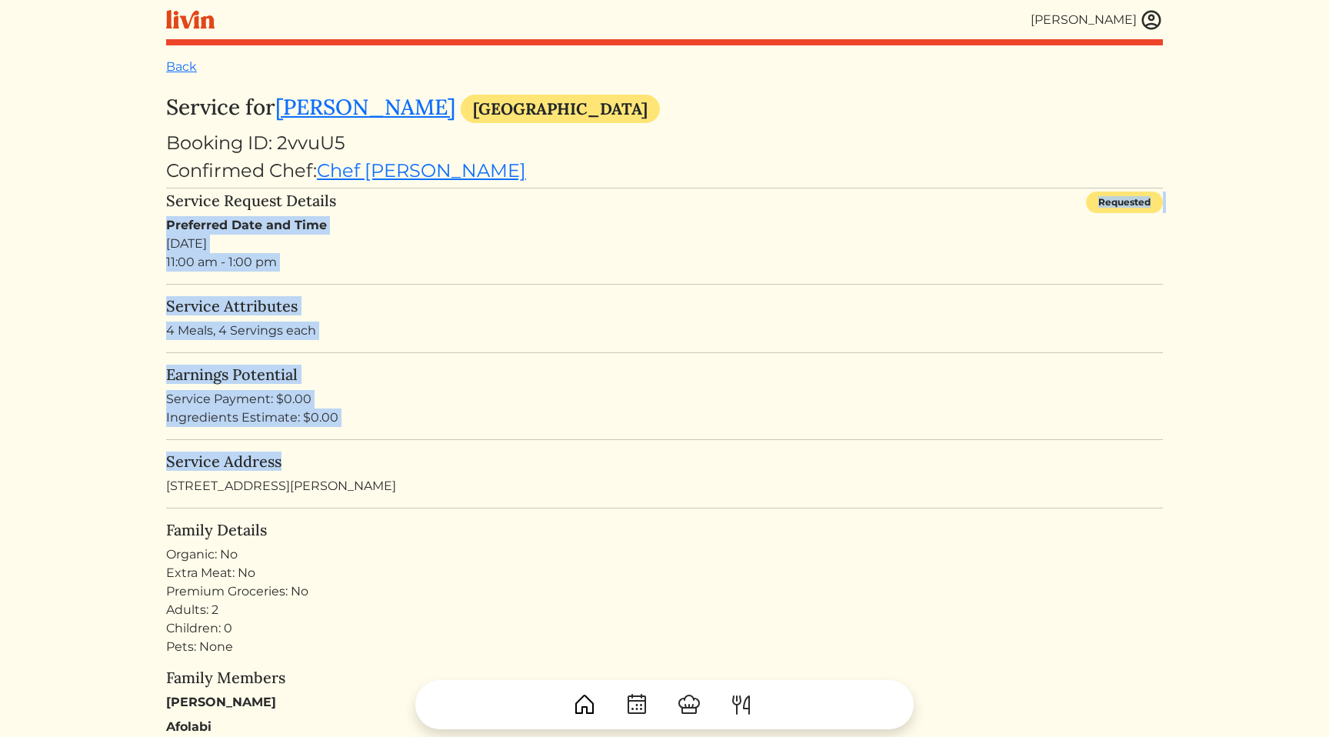
drag, startPoint x: 413, startPoint y: 215, endPoint x: 482, endPoint y: 455, distance: 249.7
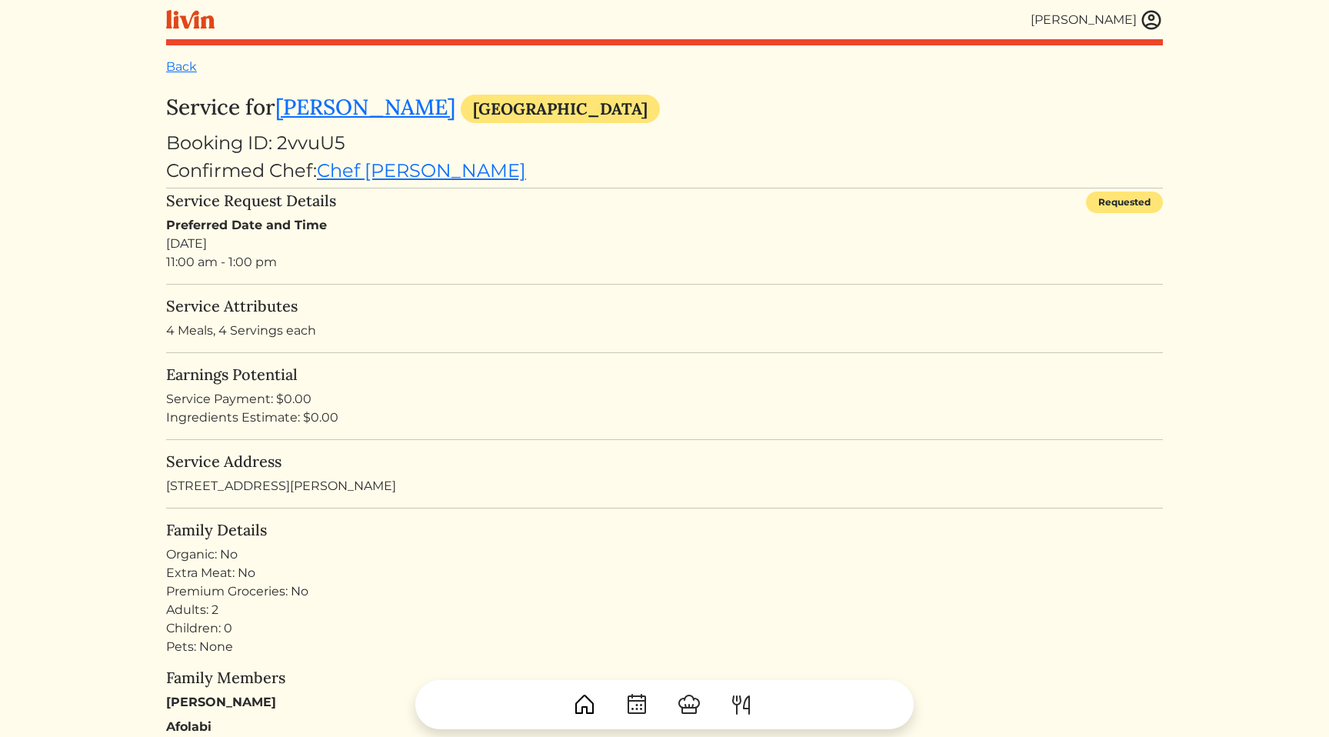
click at [417, 440] on hr at bounding box center [664, 439] width 997 height 1
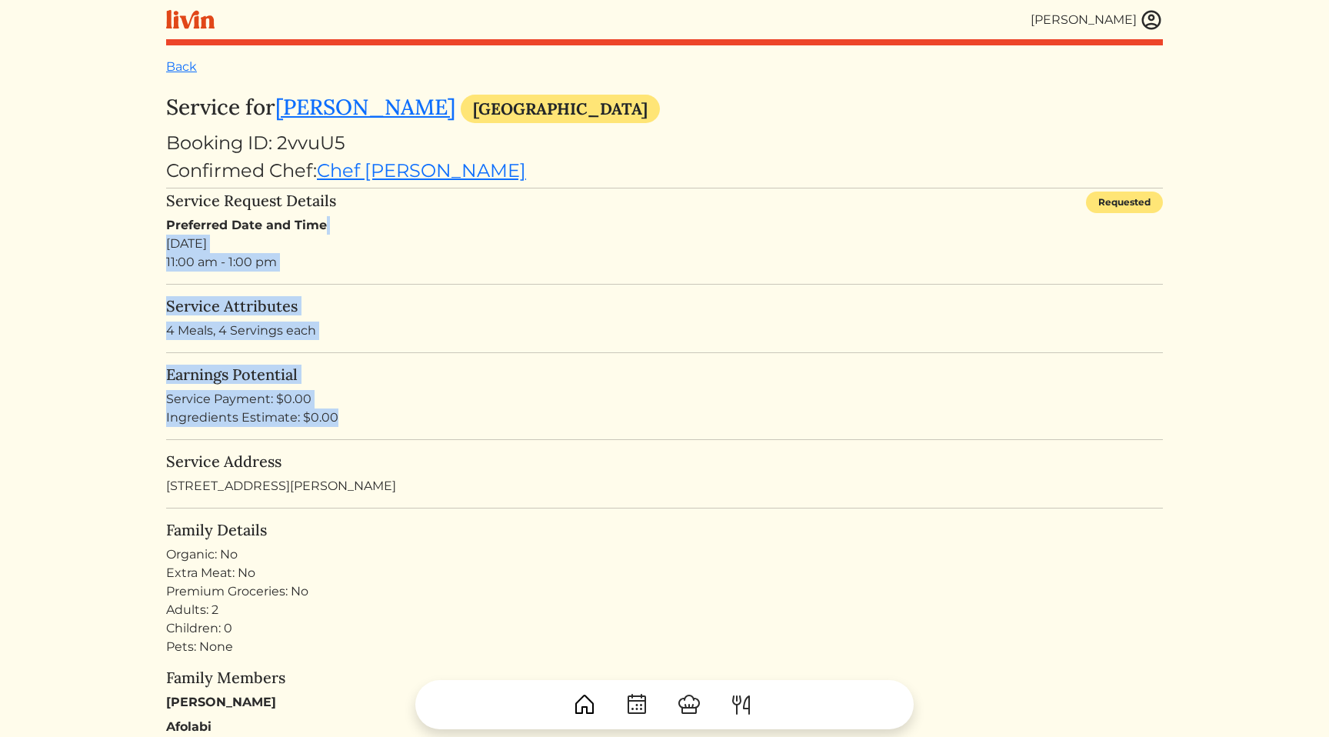
drag, startPoint x: 417, startPoint y: 440, endPoint x: 429, endPoint y: 217, distance: 223.4
click at [311, 251] on div "Preferred Date and Time [DATE] 11:00 am - 1:00 pm" at bounding box center [664, 243] width 997 height 55
